Goal: Task Accomplishment & Management: Manage account settings

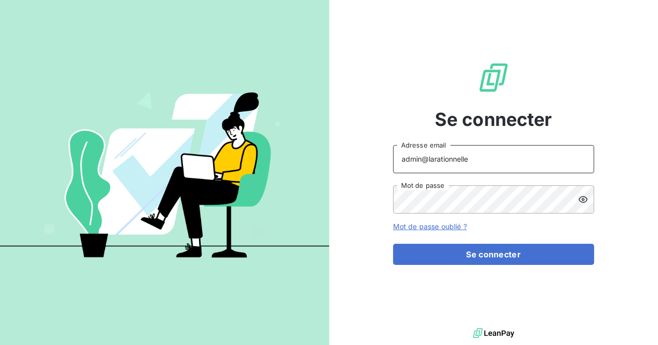
click at [489, 164] on input "admin@larationnelle" at bounding box center [493, 159] width 201 height 28
type input "admin@minuitune"
click at [393, 243] on button "Se connecter" at bounding box center [493, 253] width 201 height 21
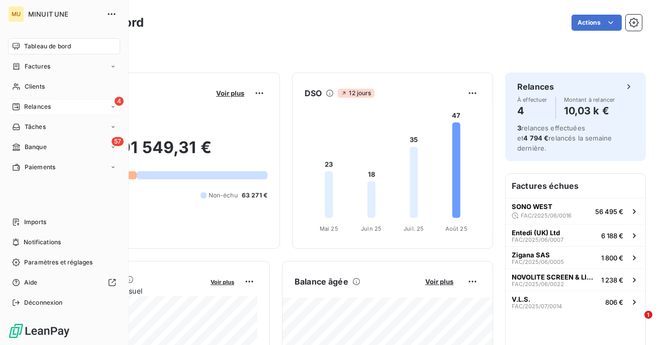
click at [57, 104] on div "4 Relances" at bounding box center [64, 107] width 112 height 16
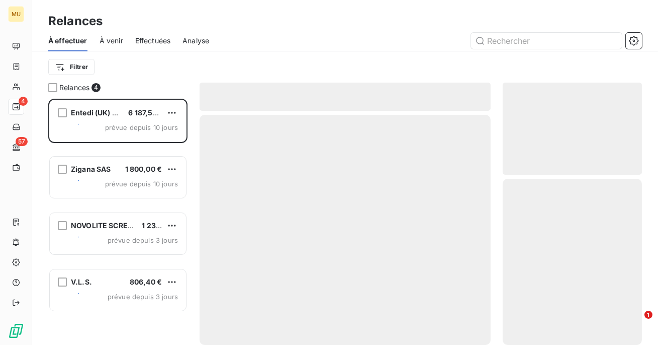
scroll to position [246, 139]
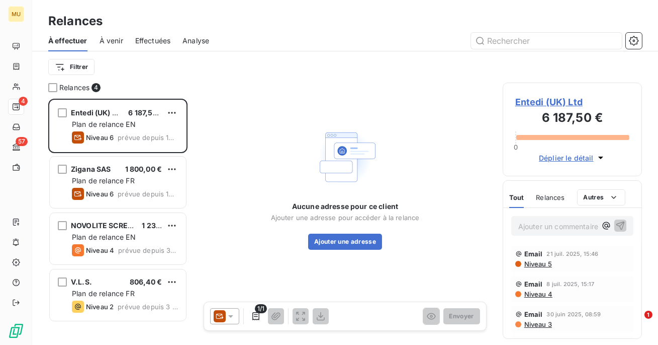
click at [146, 38] on span "Effectuées" at bounding box center [153, 41] width 36 height 10
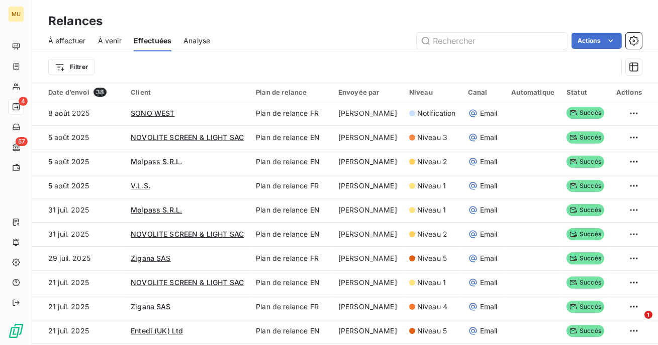
click at [63, 38] on span "À effectuer" at bounding box center [67, 41] width 38 height 10
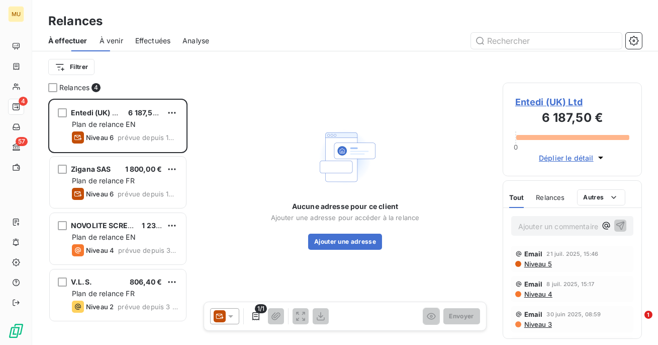
scroll to position [246, 139]
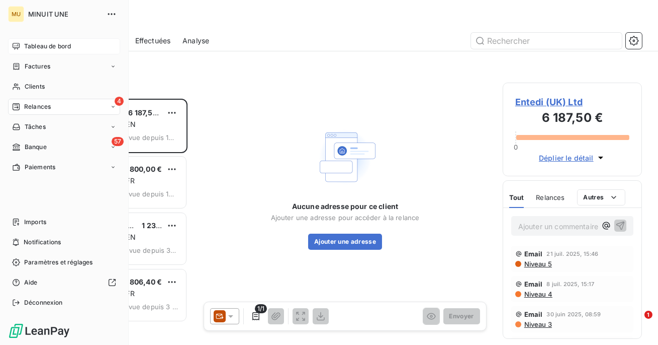
click at [38, 47] on span "Tableau de bord" at bounding box center [47, 46] width 47 height 9
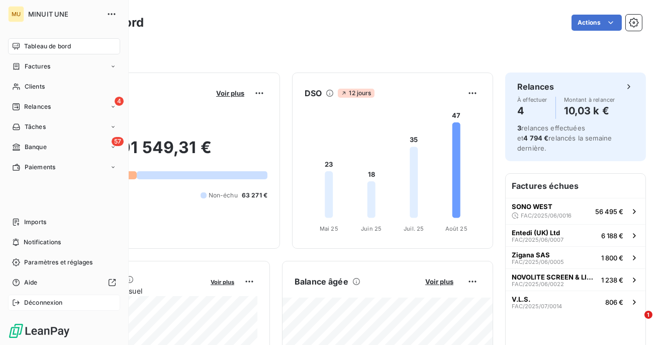
click at [35, 296] on div "Déconnexion" at bounding box center [64, 302] width 112 height 16
